Goal: Information Seeking & Learning: Check status

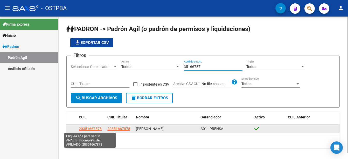
type input "35166787"
click at [92, 128] on span "20351667878" at bounding box center [90, 129] width 23 height 4
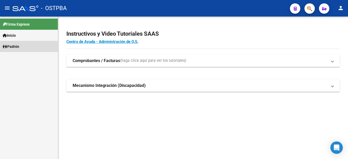
click at [19, 46] on span "Padrón" at bounding box center [11, 47] width 17 height 6
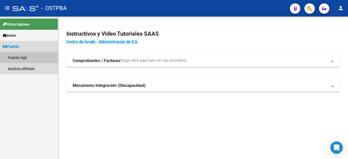
click at [18, 56] on link "Padrón Ágil" at bounding box center [29, 57] width 58 height 11
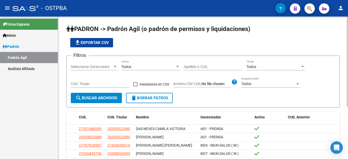
click at [185, 67] on input "Apellido o CUIL" at bounding box center [213, 67] width 59 height 4
